Goal: Task Accomplishment & Management: Use online tool/utility

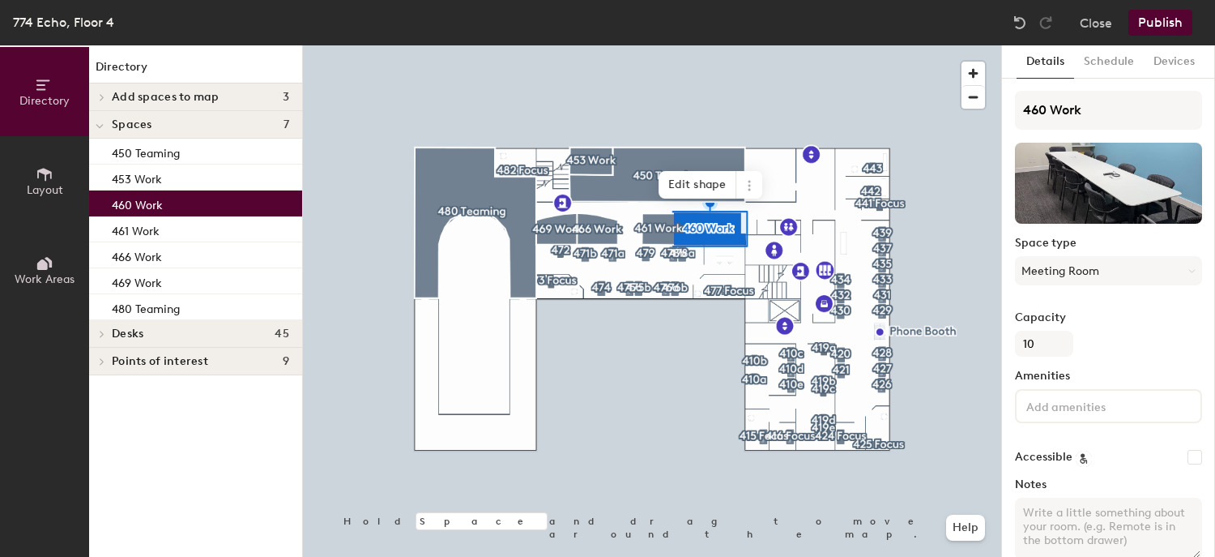
click at [1155, 15] on button "Publish" at bounding box center [1160, 23] width 64 height 26
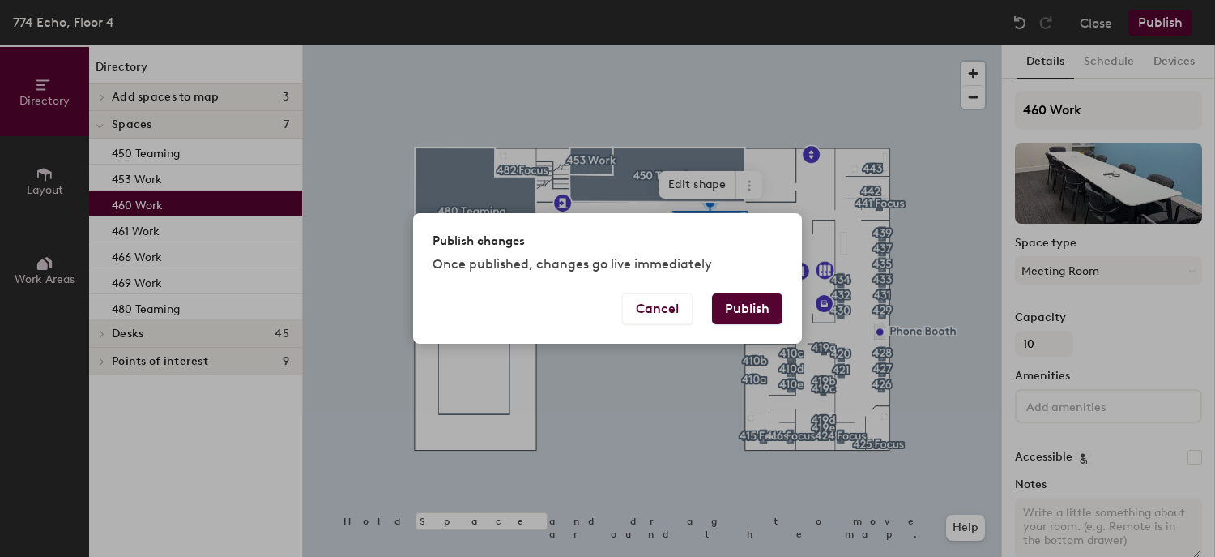
click at [740, 309] on button "Publish" at bounding box center [747, 308] width 70 height 31
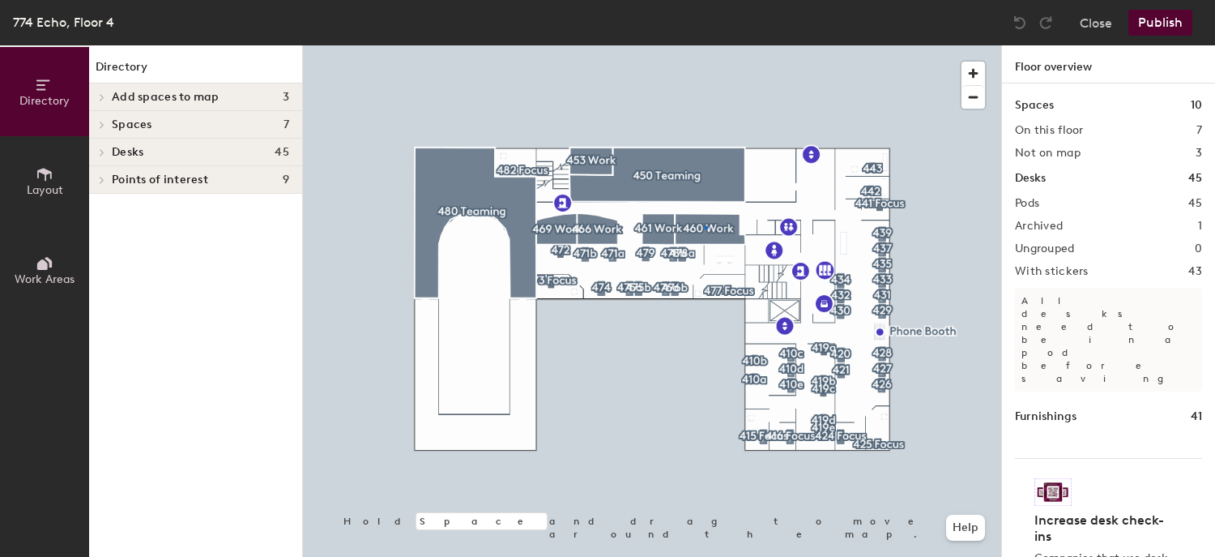
click at [705, 45] on div at bounding box center [652, 45] width 698 height 0
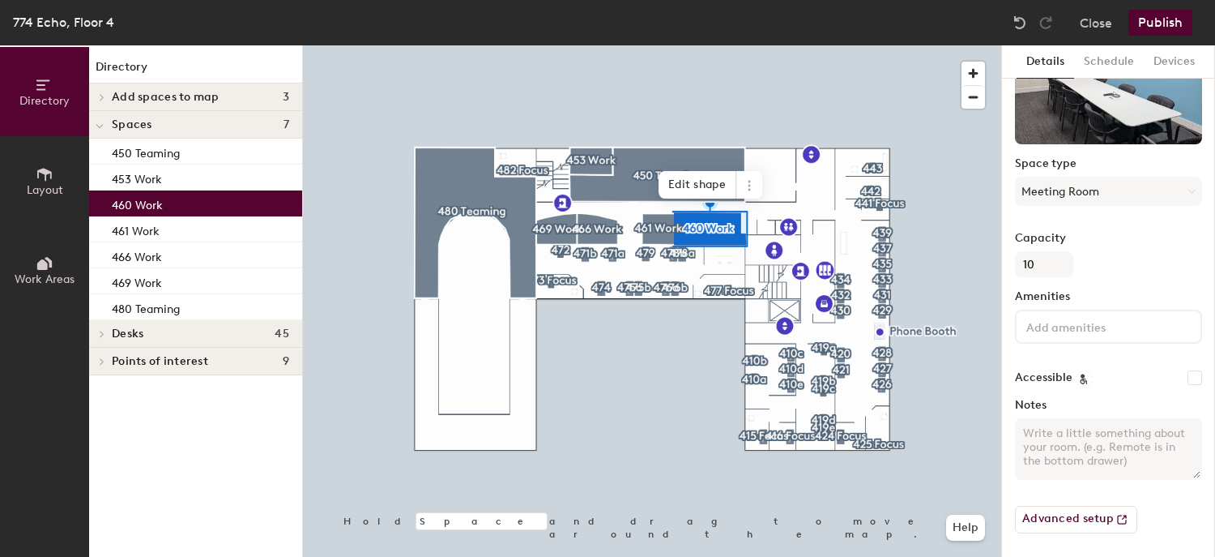
scroll to position [80, 0]
click at [1082, 512] on button "Advanced setup" at bounding box center [1076, 519] width 122 height 28
